Goal: Transaction & Acquisition: Purchase product/service

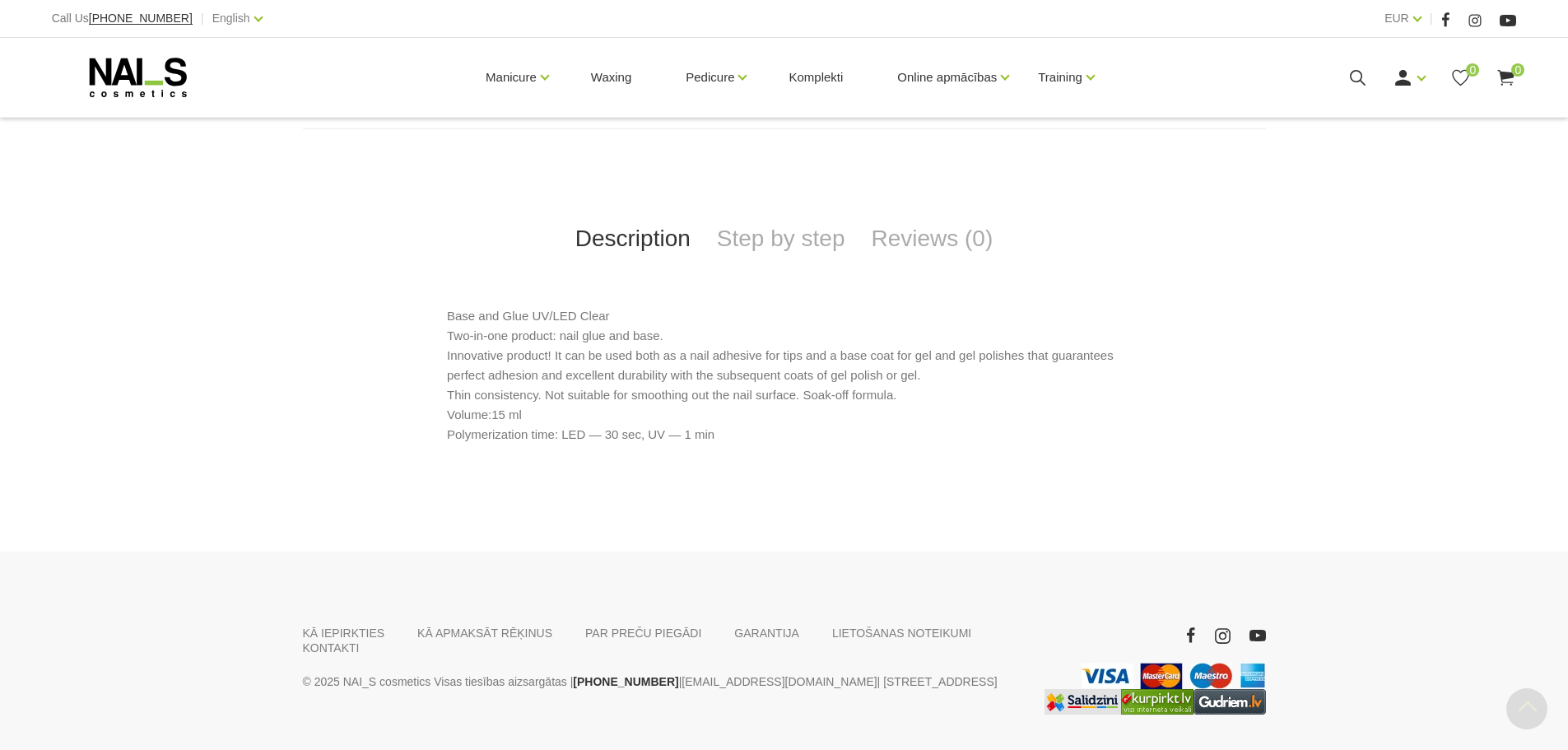
scroll to position [659, 0]
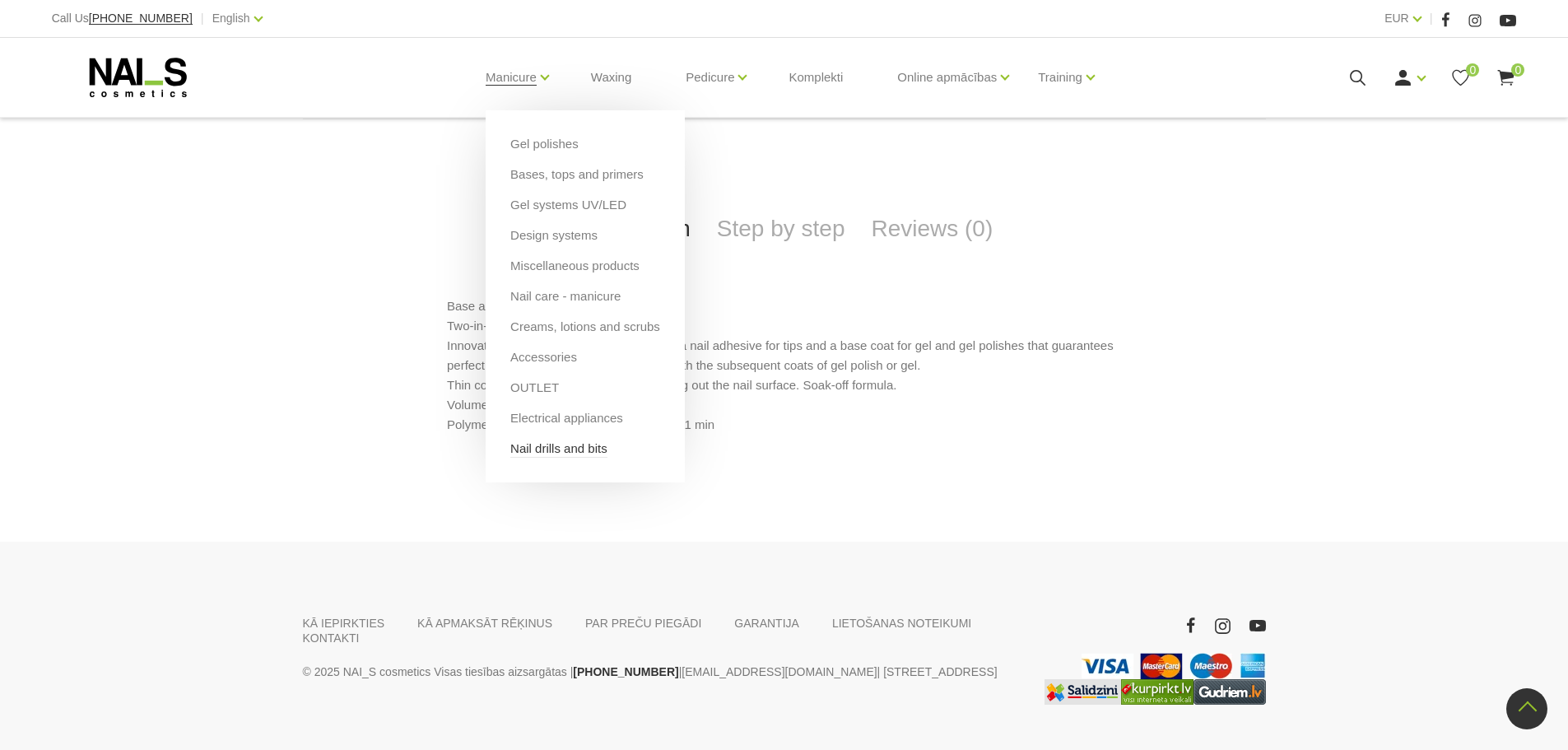
click at [578, 456] on link "Nail drills and bits" at bounding box center [559, 448] width 97 height 18
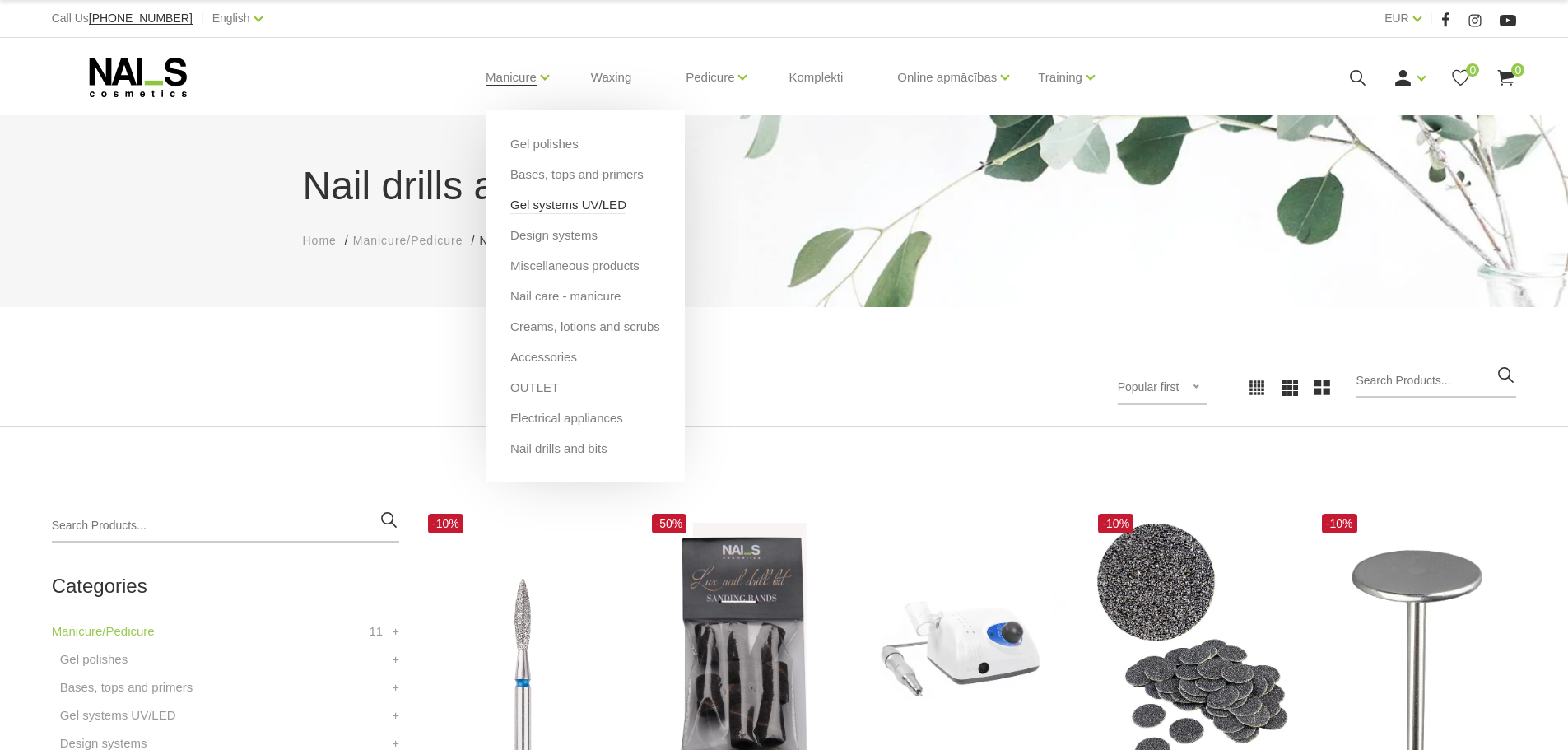
click at [568, 210] on link "Gel systems UV/LED" at bounding box center [568, 205] width 116 height 18
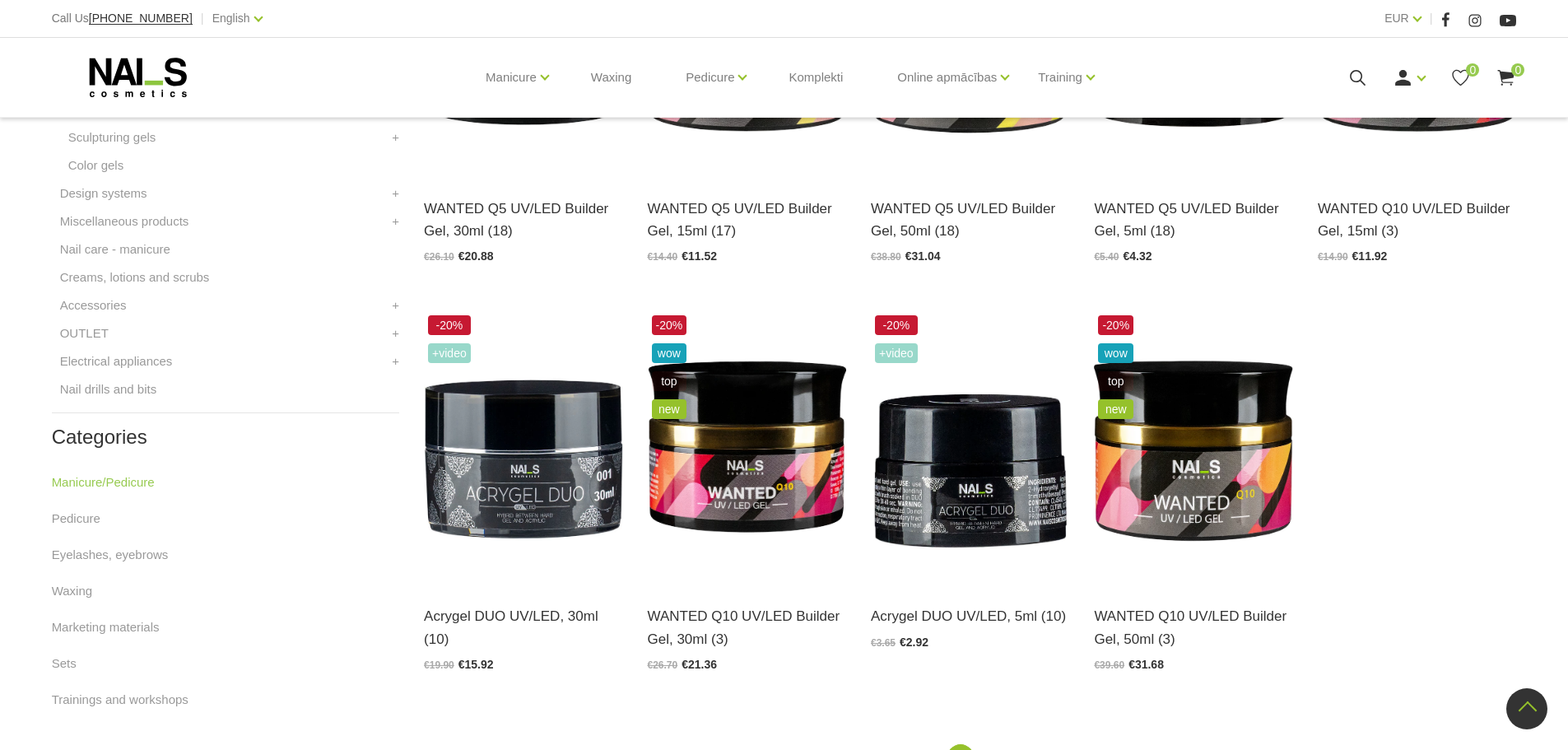
scroll to position [164, 0]
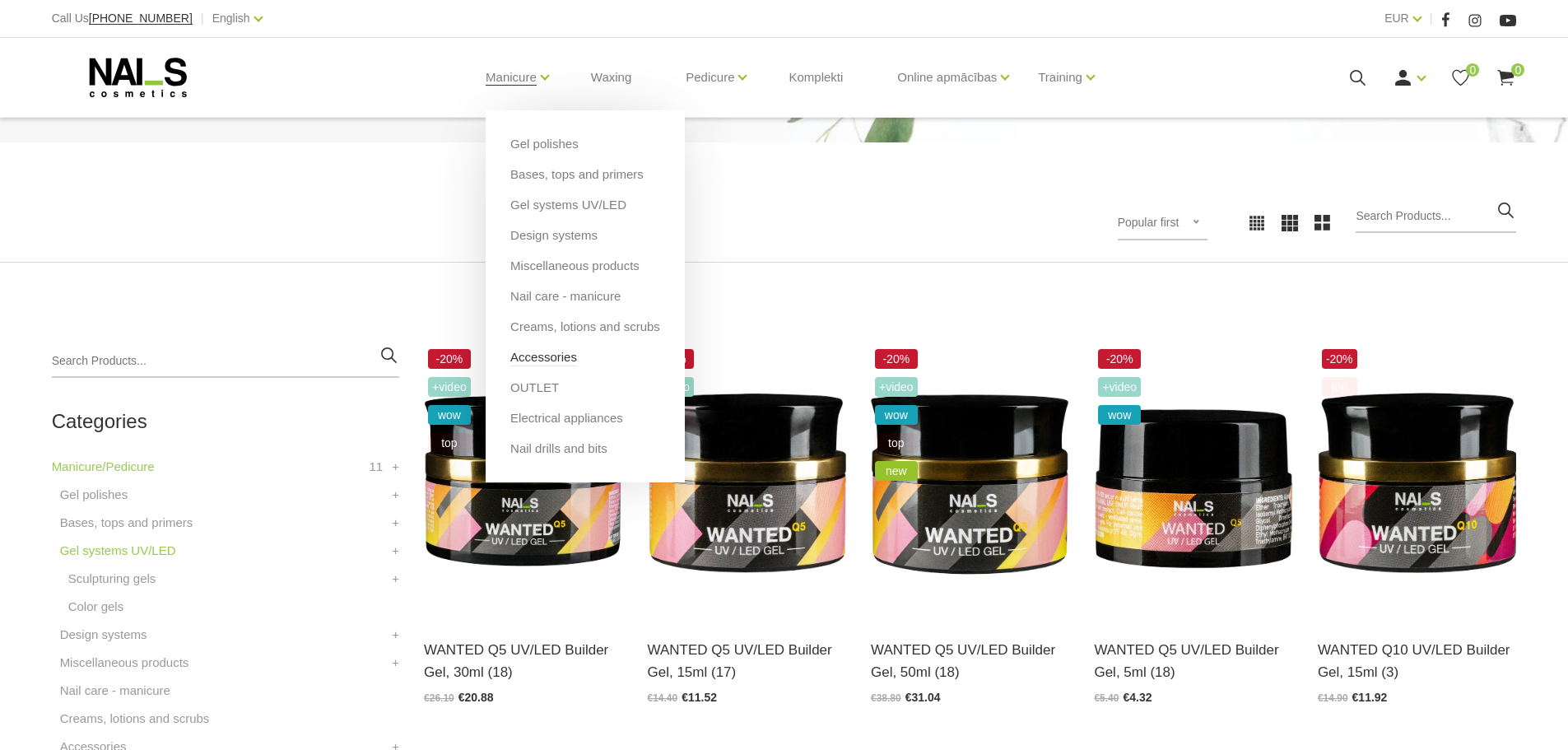
click at [539, 359] on link "Accessories" at bounding box center [543, 357] width 66 height 18
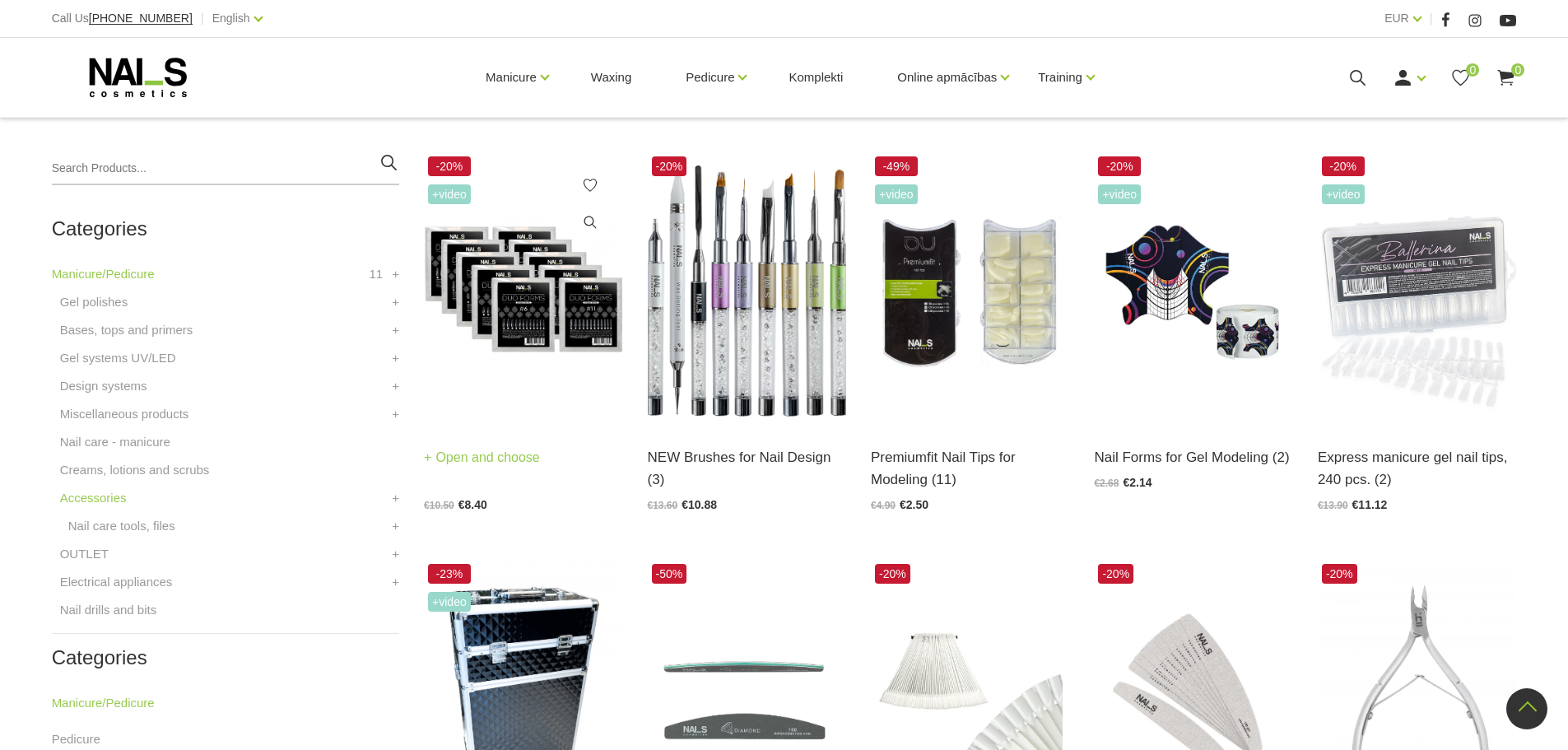
scroll to position [330, 0]
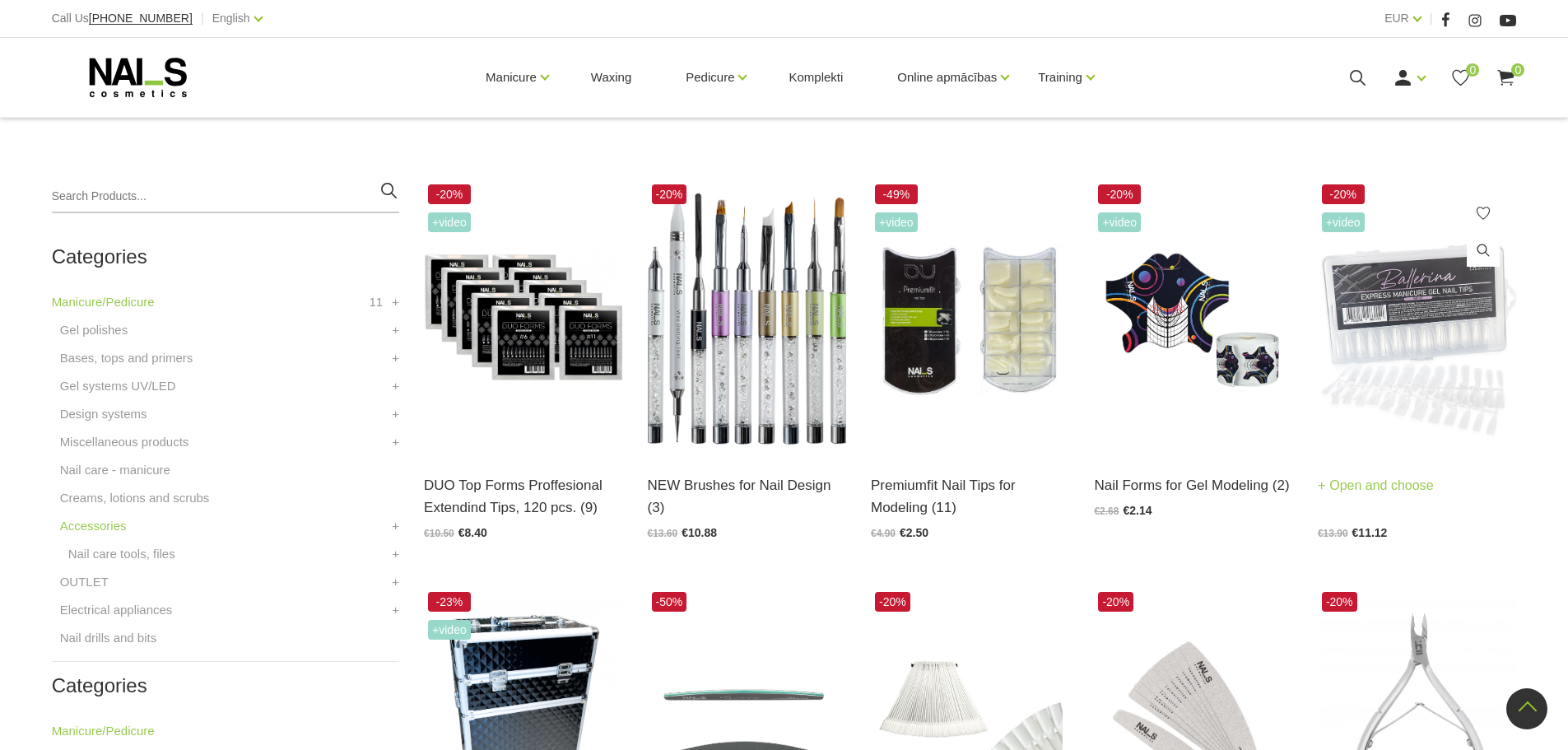
click at [1394, 380] on img at bounding box center [1416, 317] width 198 height 274
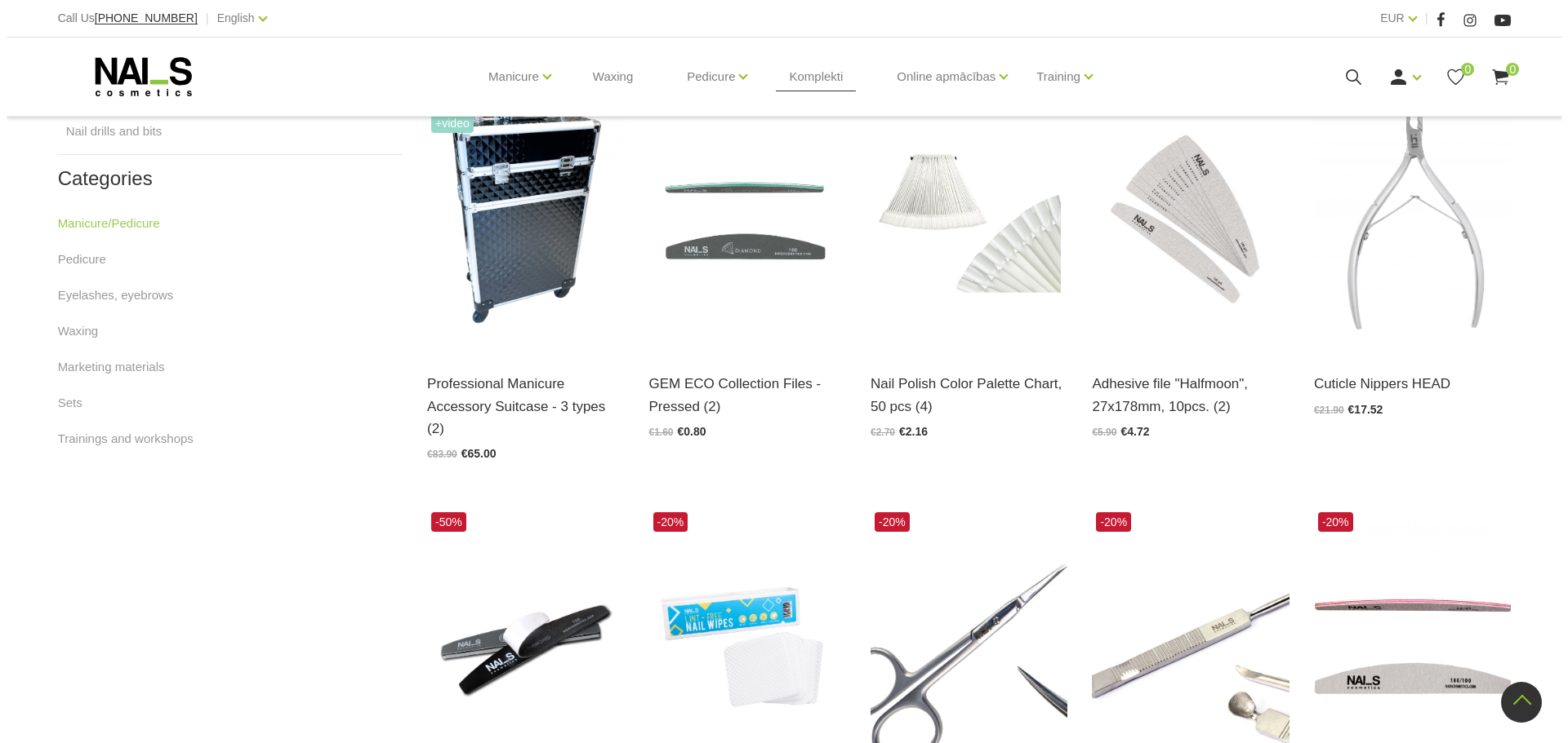
scroll to position [490, 0]
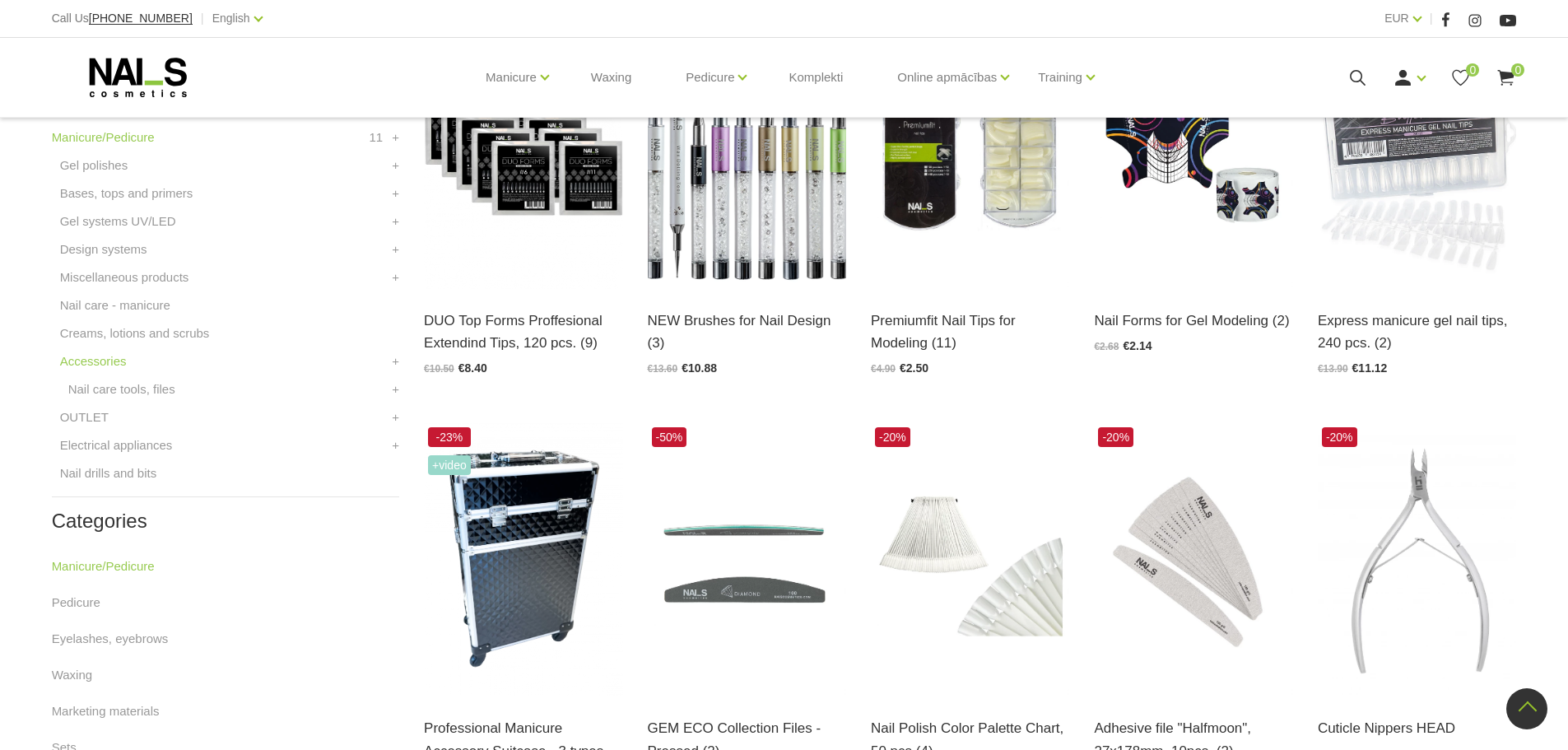
click at [1356, 76] on icon at bounding box center [1358, 78] width 20 height 20
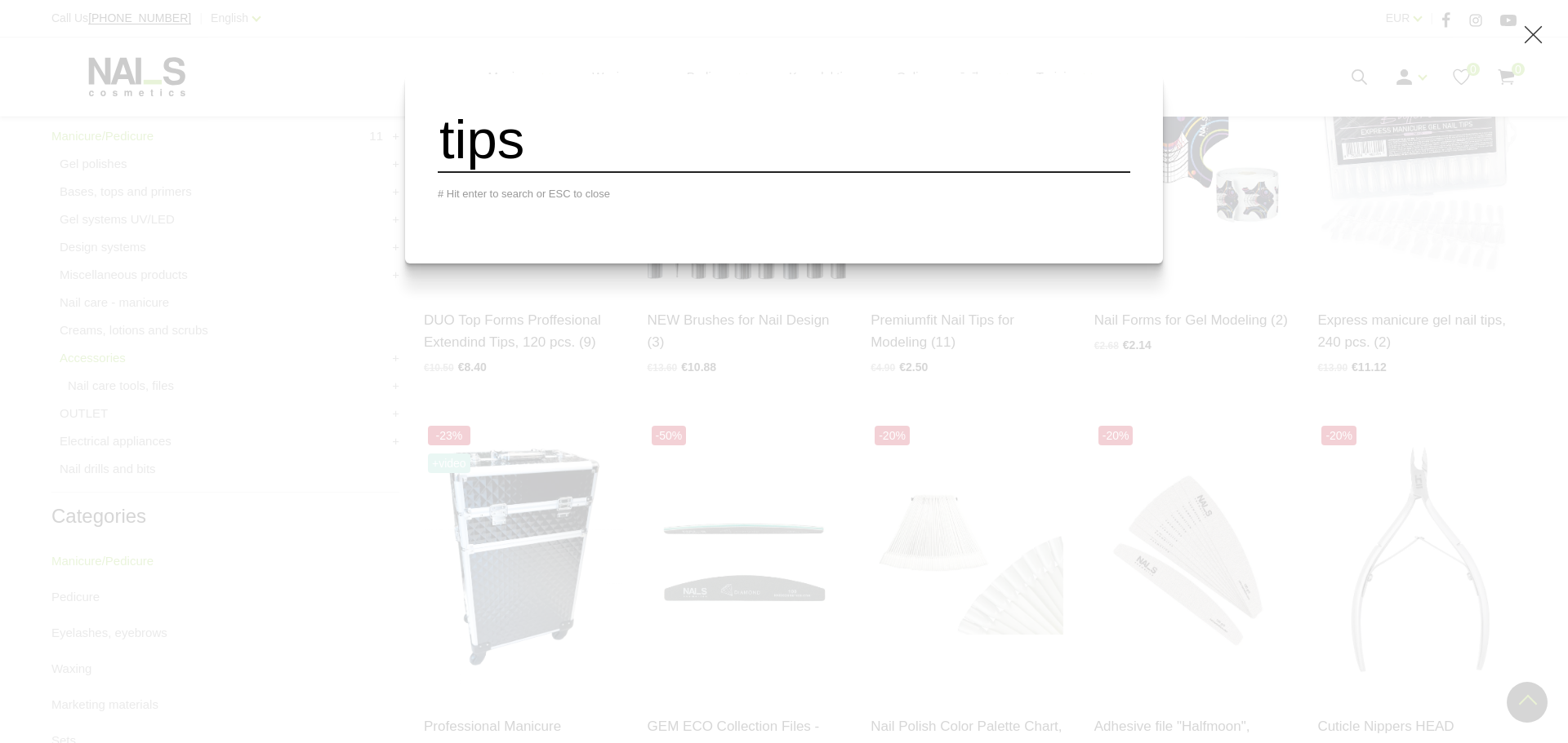
type input "tips"
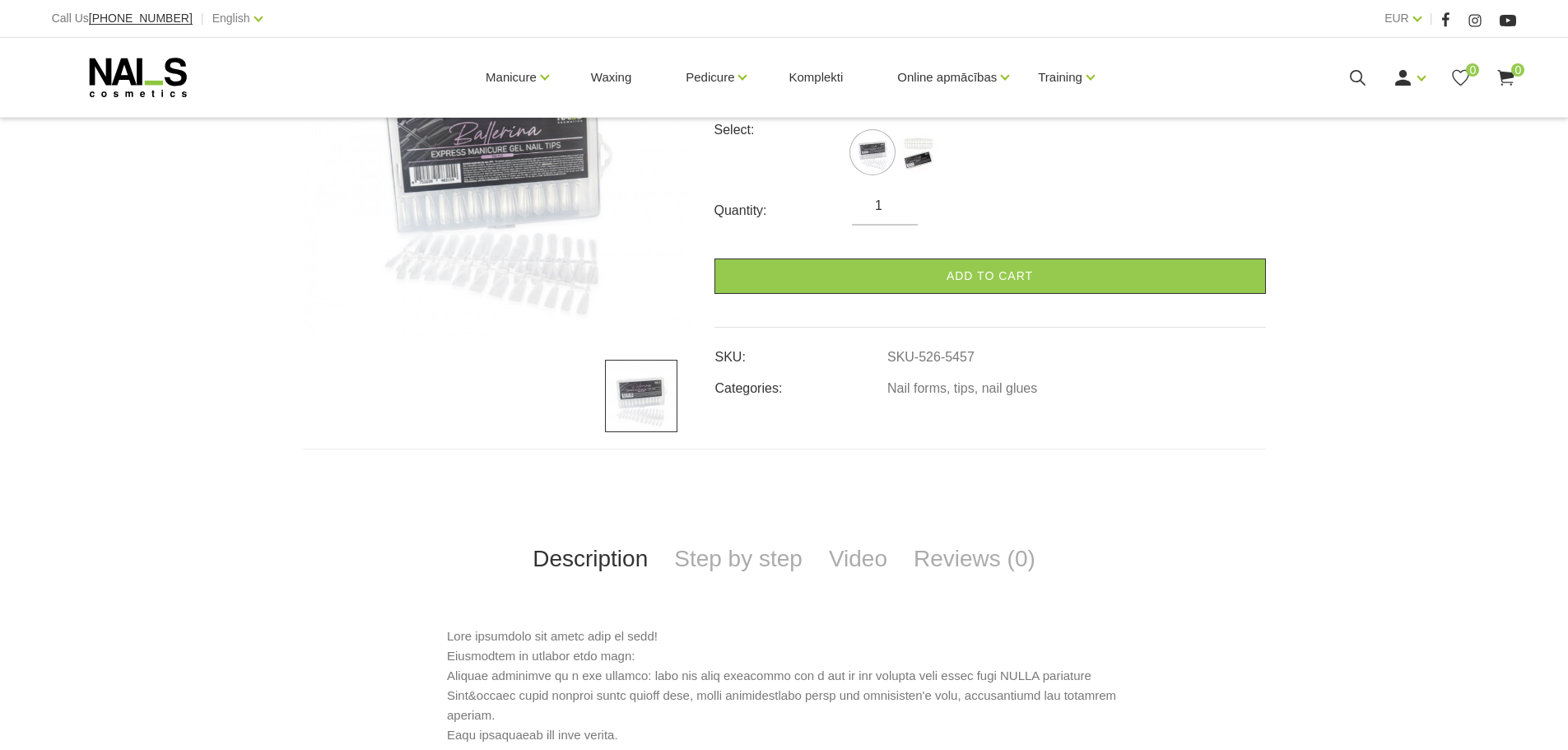
scroll to position [330, 0]
click at [644, 392] on img at bounding box center [640, 395] width 72 height 72
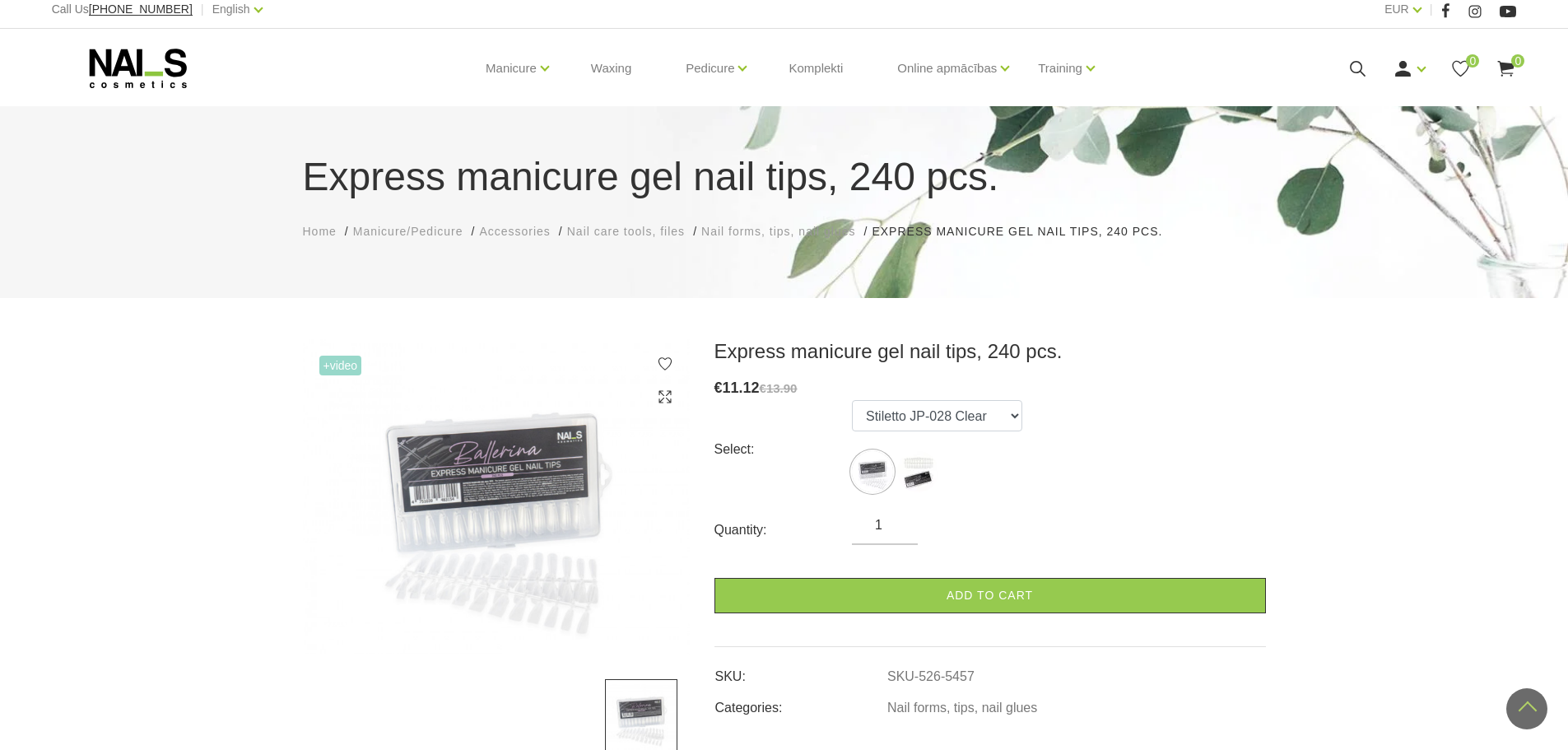
scroll to position [0, 0]
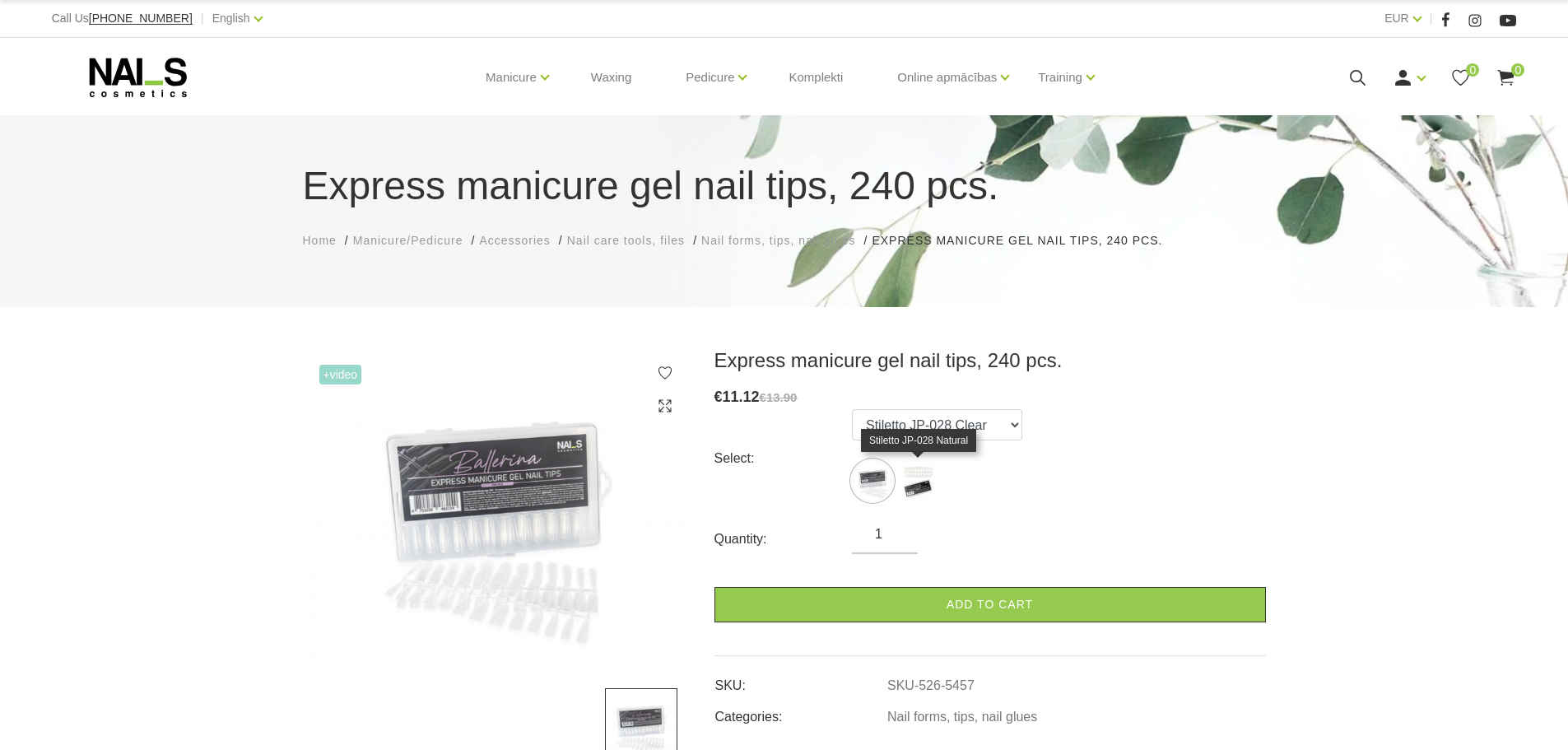
click at [919, 476] on img at bounding box center [917, 481] width 41 height 41
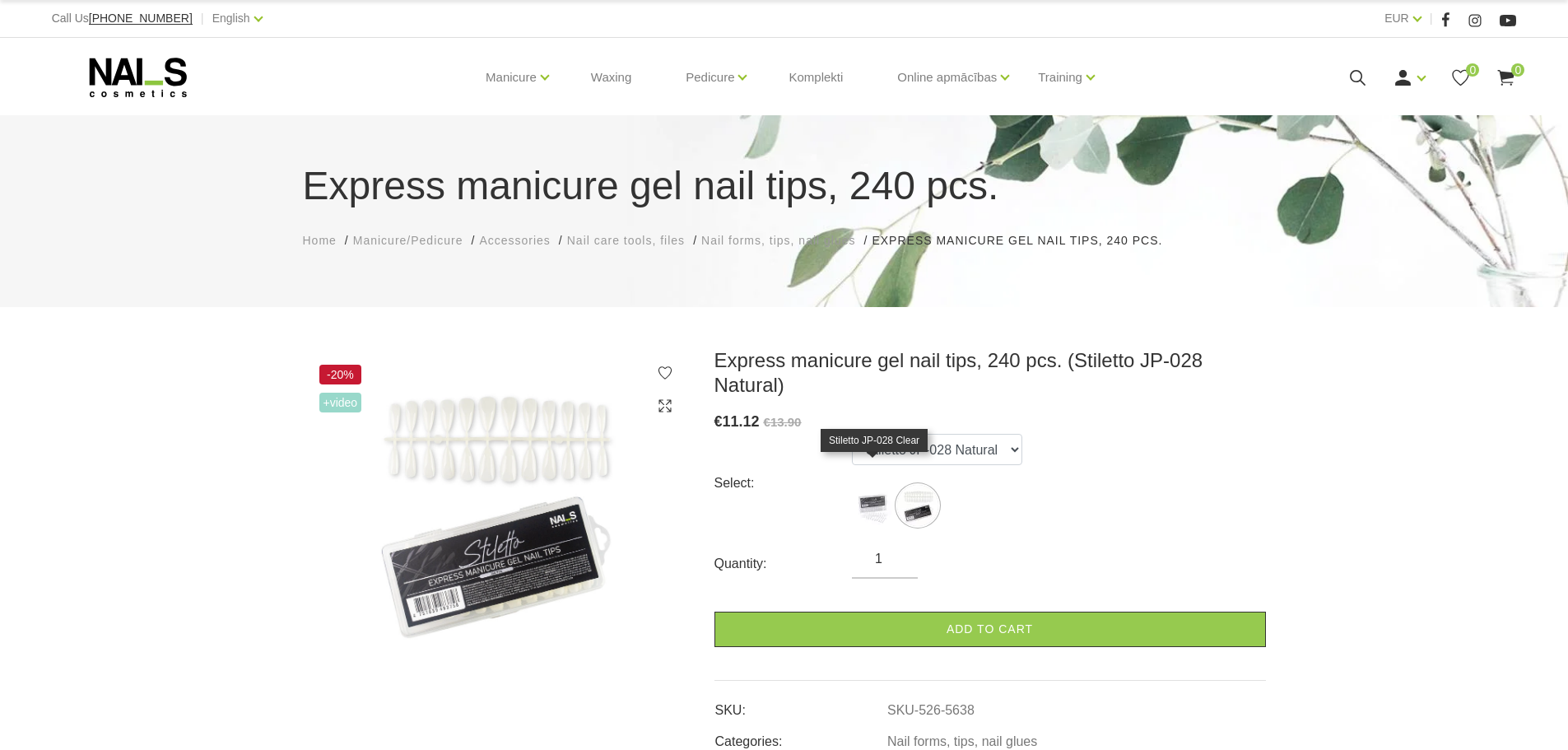
click at [867, 485] on img at bounding box center [872, 505] width 41 height 41
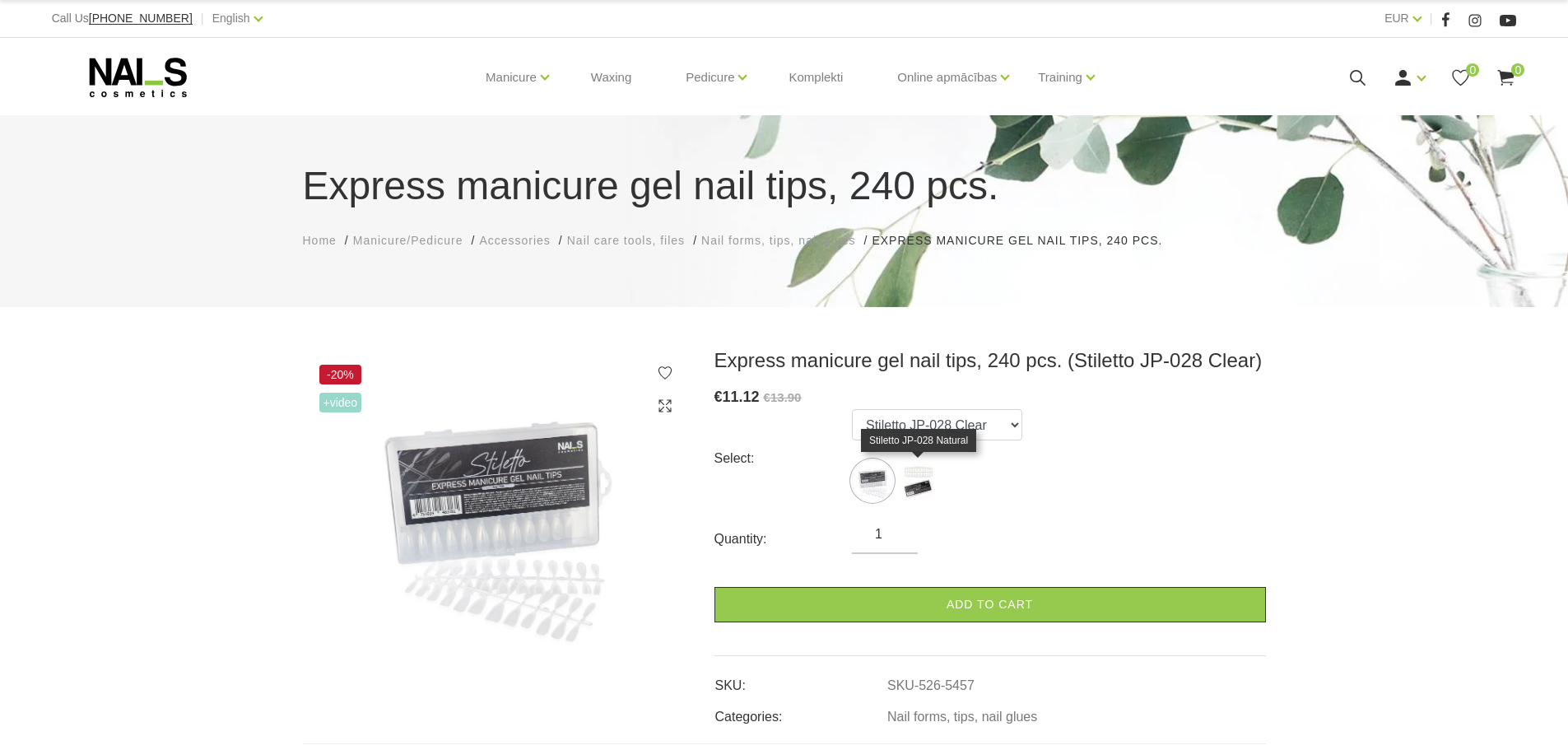
click at [913, 486] on img at bounding box center [917, 481] width 41 height 41
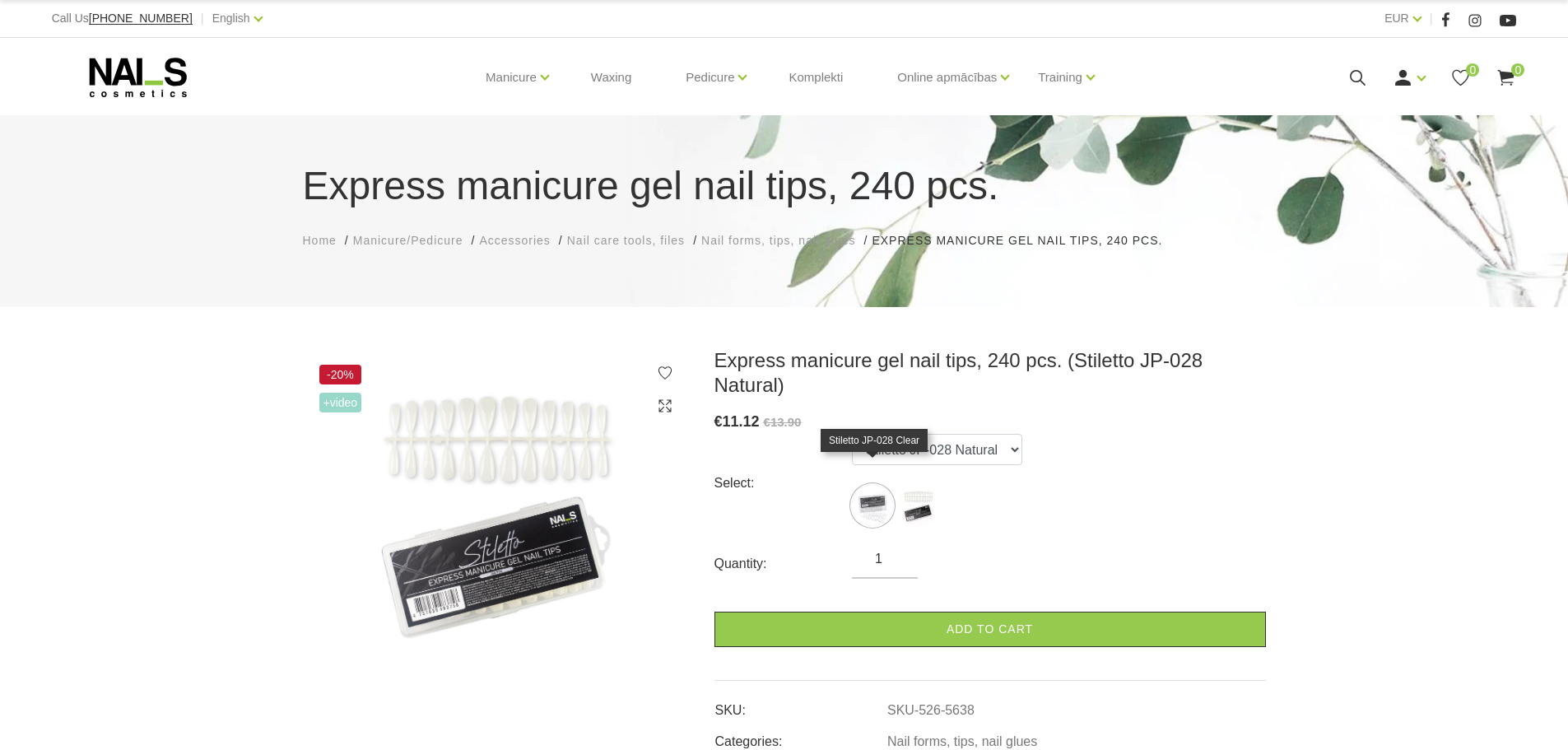
click at [877, 485] on img at bounding box center [872, 505] width 41 height 41
select select "5457"
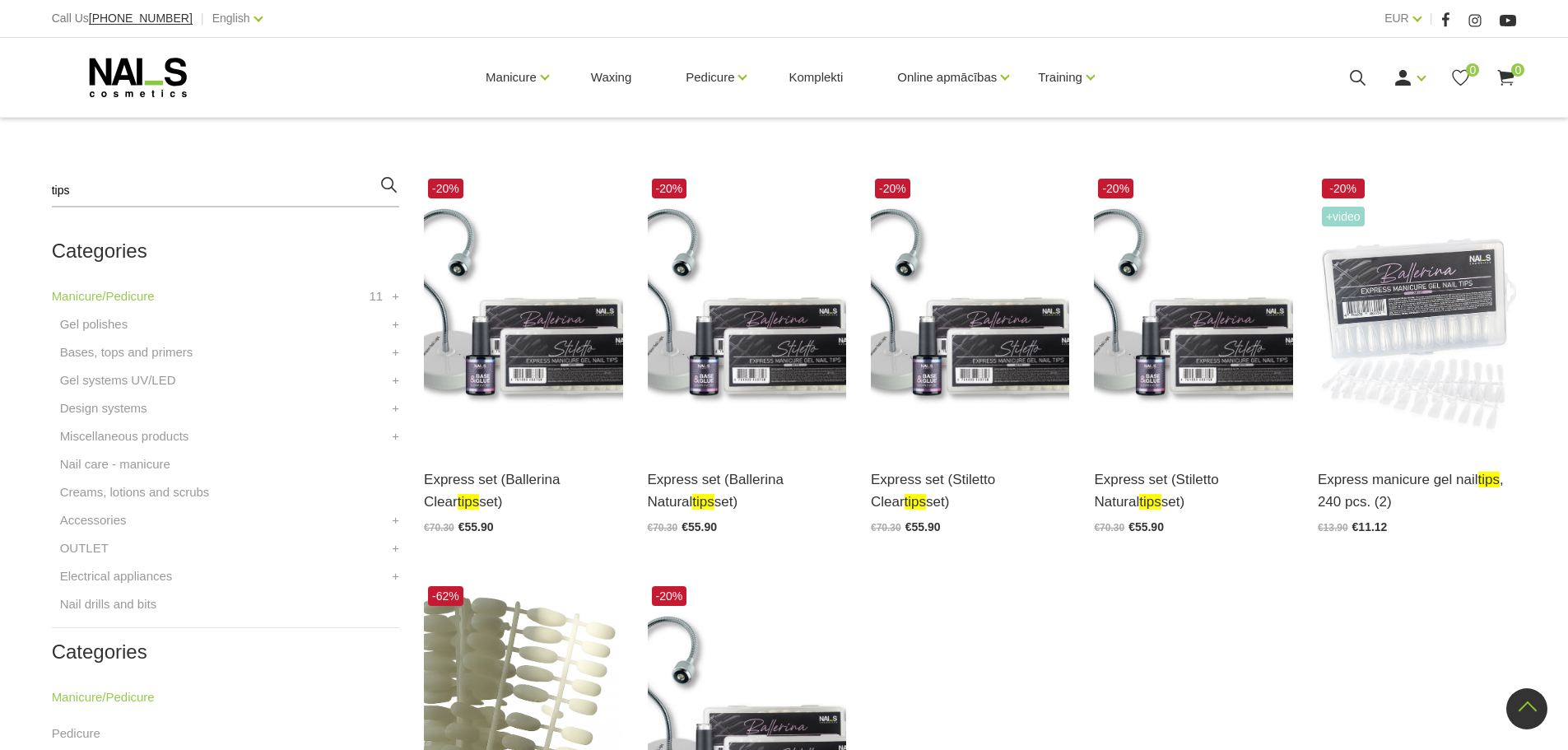
scroll to position [247, 0]
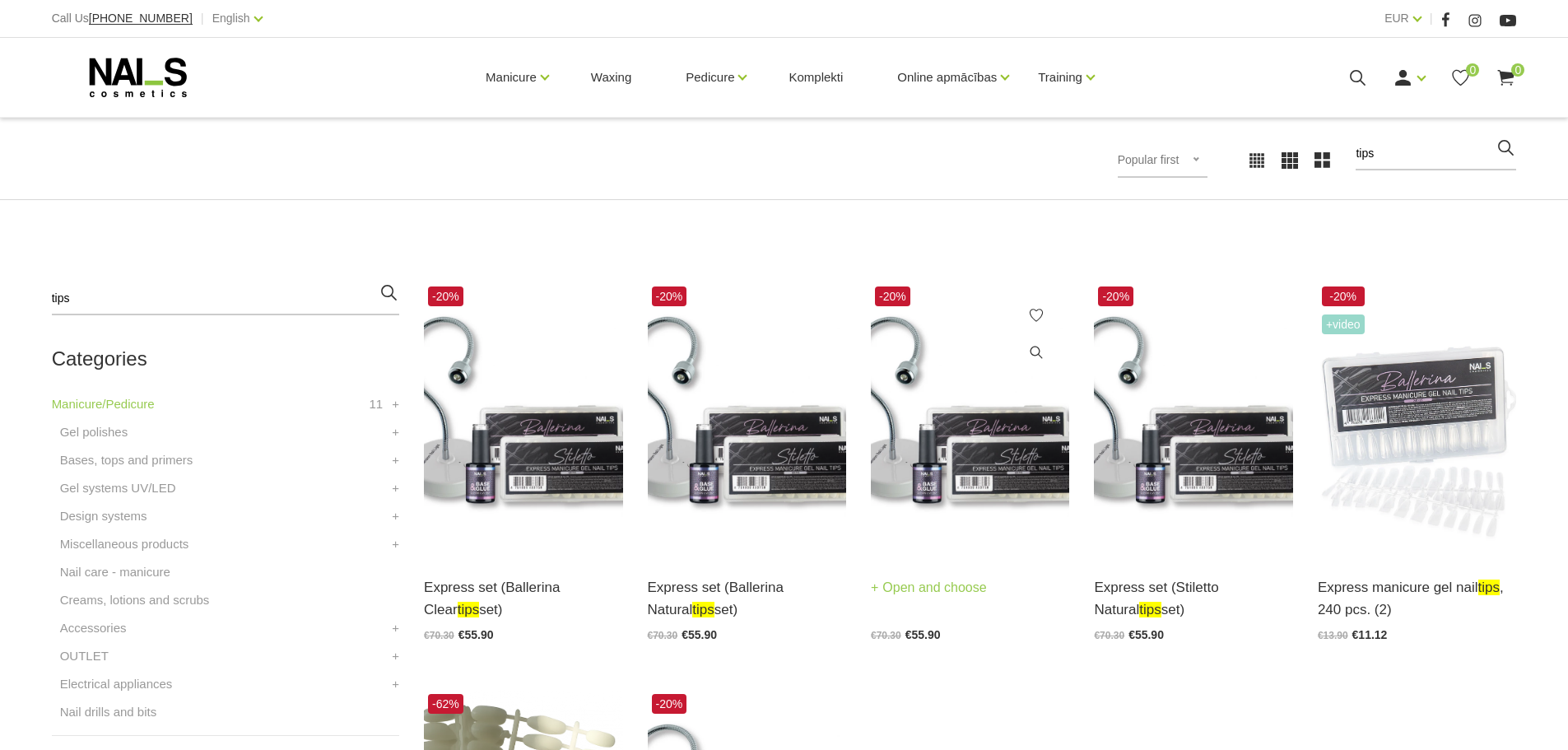
click at [973, 462] on img at bounding box center [969, 418] width 198 height 274
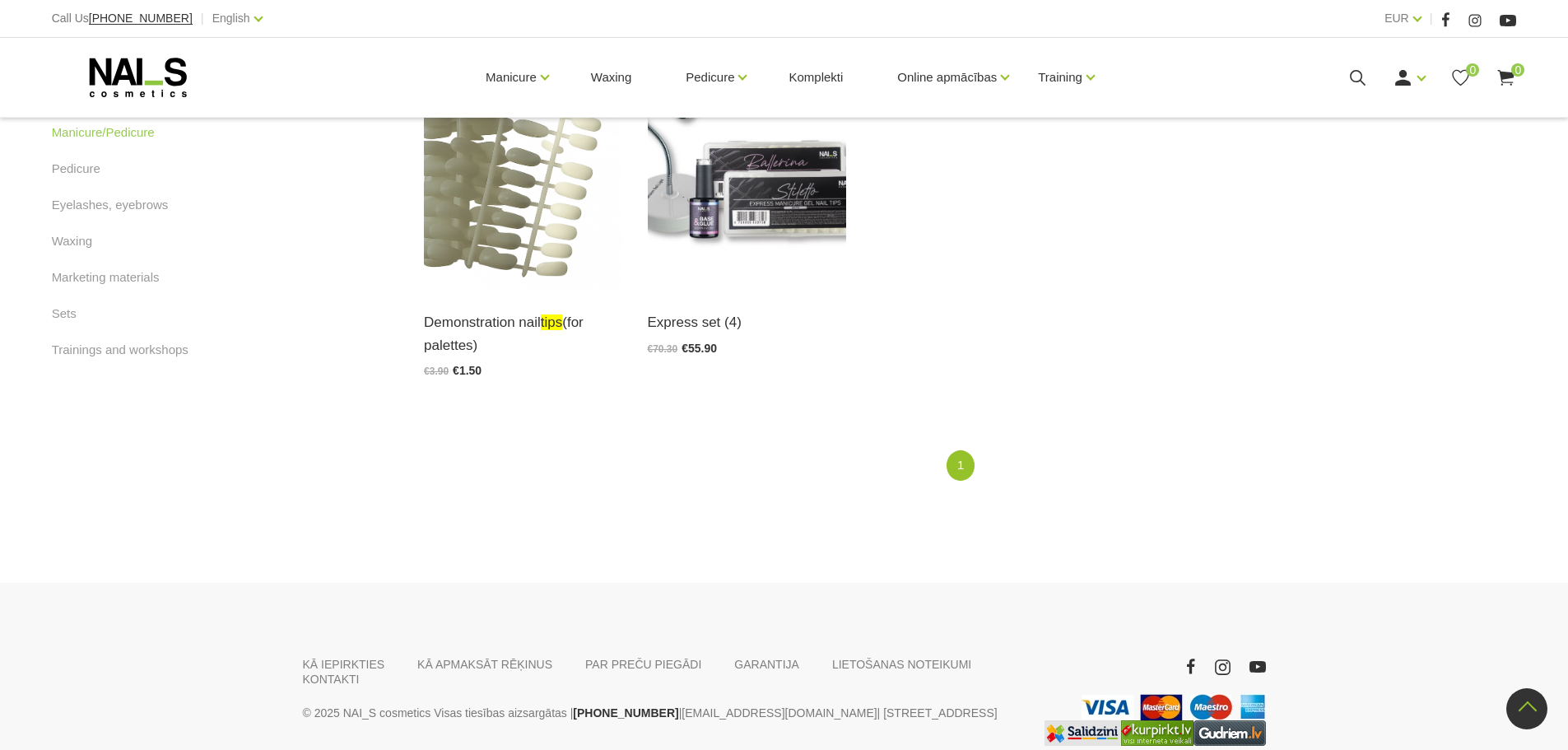
scroll to position [998, 0]
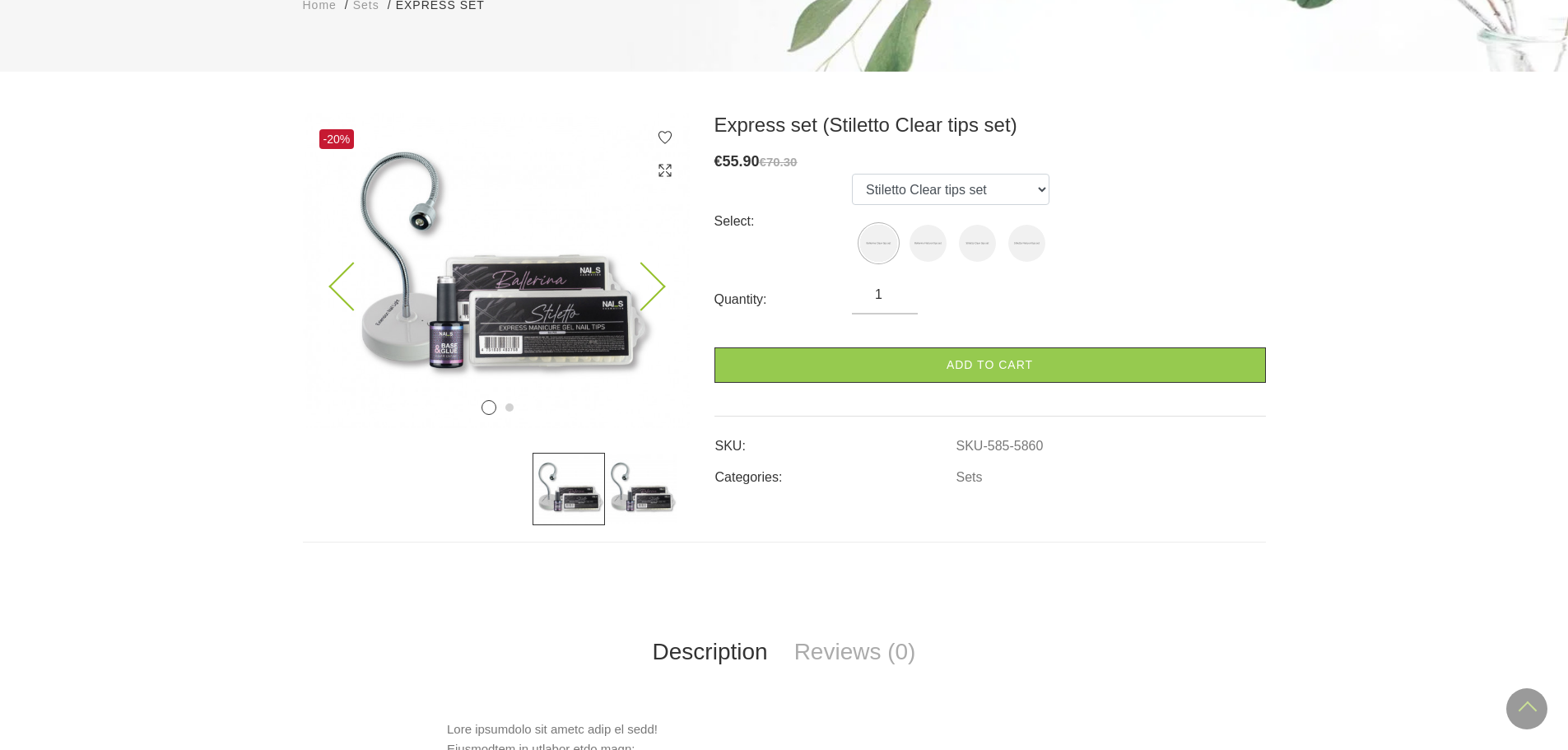
scroll to position [83, 0]
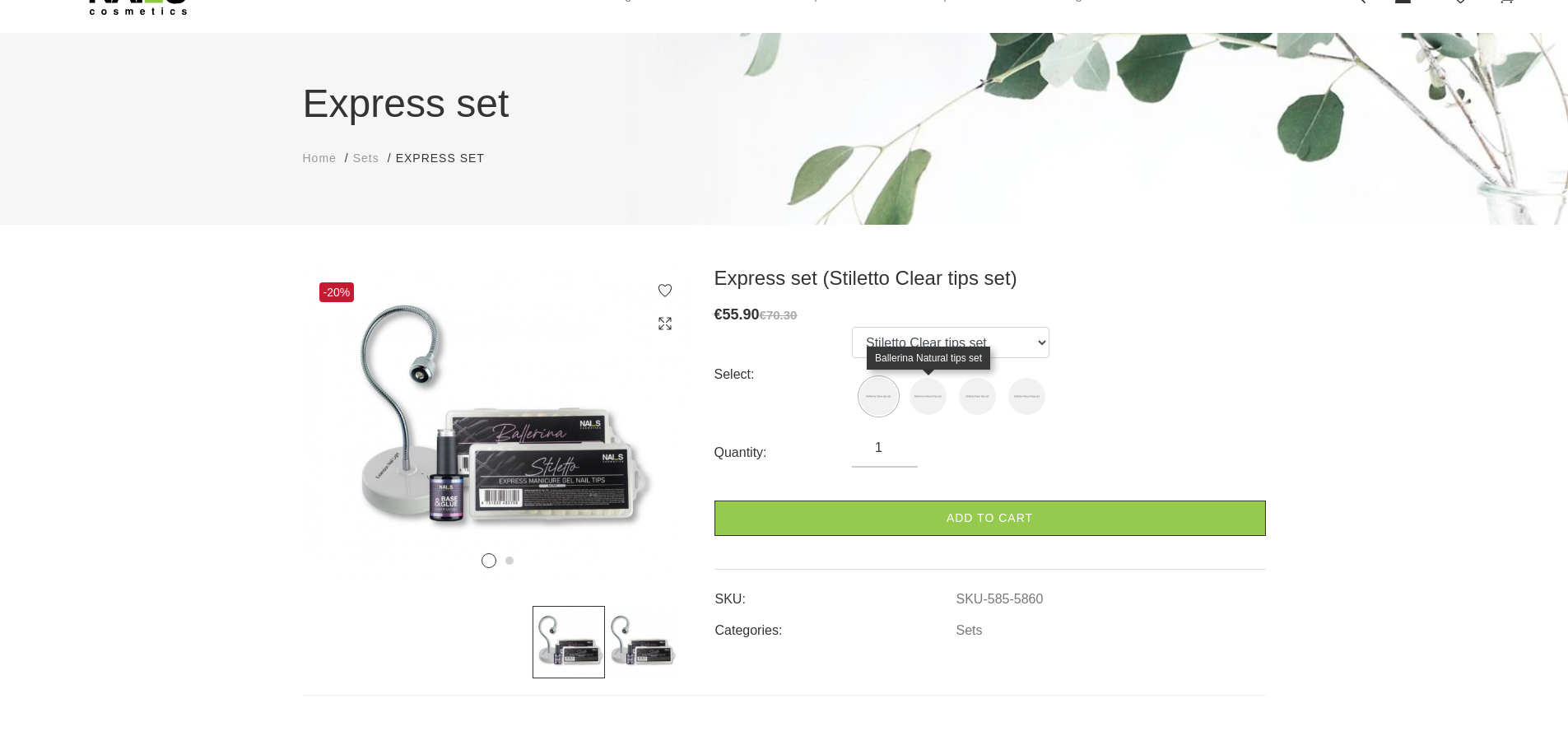
click at [917, 401] on img at bounding box center [928, 396] width 37 height 37
click at [870, 386] on img at bounding box center [878, 396] width 37 height 37
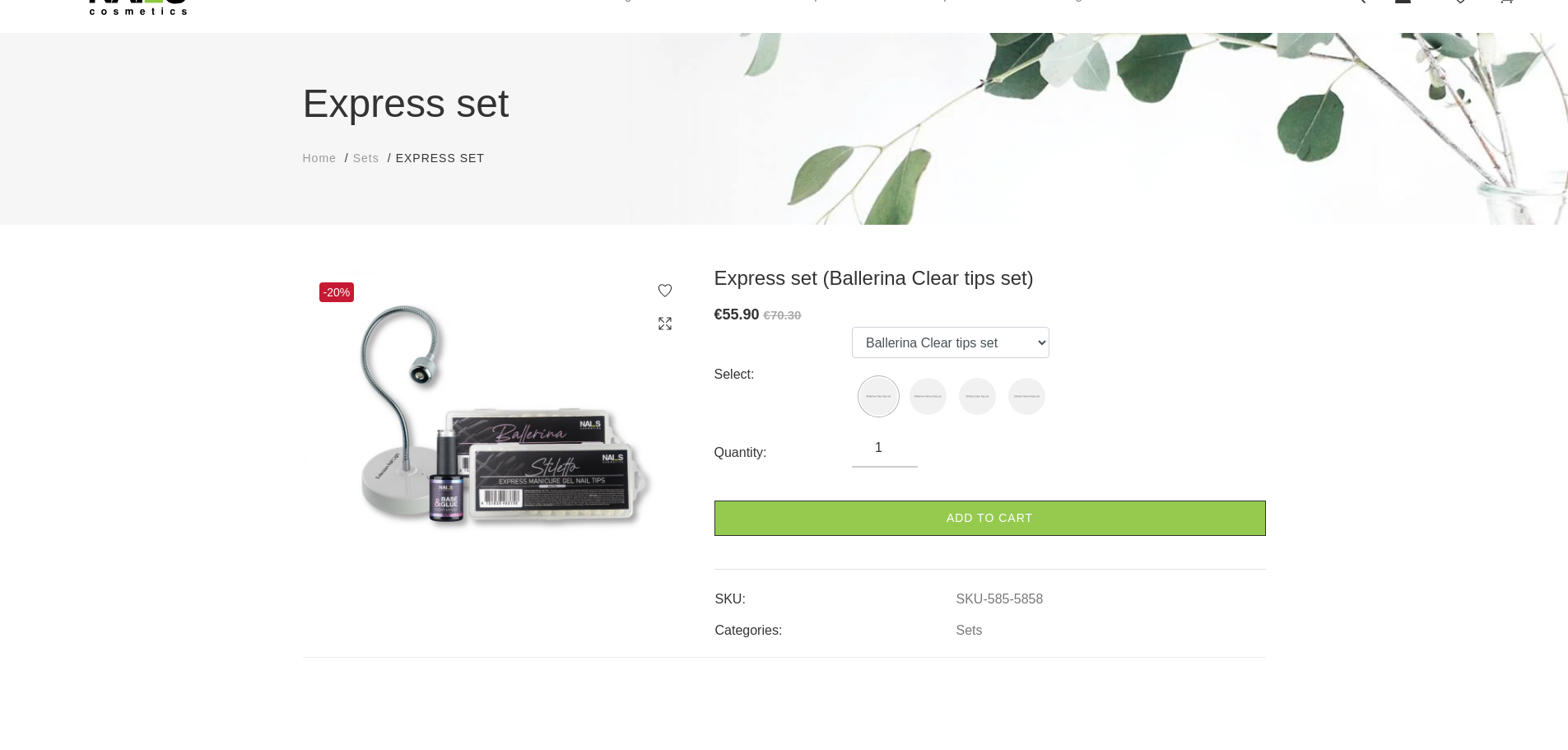
click at [936, 325] on div "€ 55.90 €70.30" at bounding box center [990, 315] width 551 height 24
click at [939, 336] on select "Ballerina Clear tips set Ballerina Natural tips set Stiletto Clear tips set Sti…" at bounding box center [951, 343] width 198 height 32
select select "5859"
click at [852, 327] on select "Ballerina Clear tips set Ballerina Natural tips set Stiletto Clear tips set Sti…" at bounding box center [951, 343] width 198 height 32
